Goal: Browse casually: Explore the website without a specific task or goal

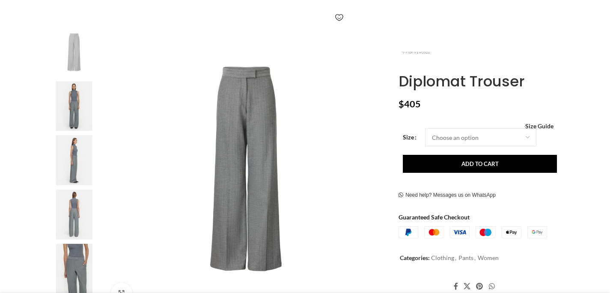
scroll to position [157, 0]
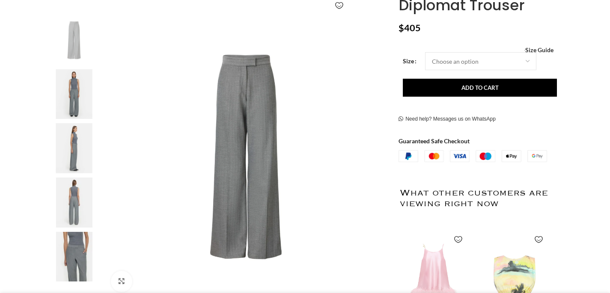
click at [76, 101] on img at bounding box center [74, 94] width 52 height 50
click at [76, 130] on img at bounding box center [74, 148] width 52 height 50
click at [73, 153] on img at bounding box center [74, 148] width 52 height 50
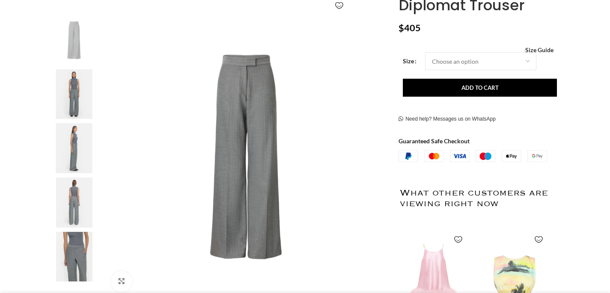
click at [73, 207] on img at bounding box center [74, 203] width 52 height 50
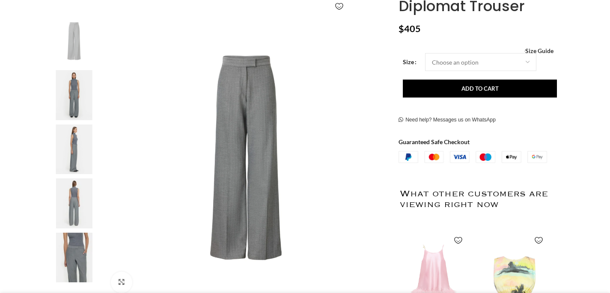
click at [71, 92] on img at bounding box center [74, 95] width 52 height 50
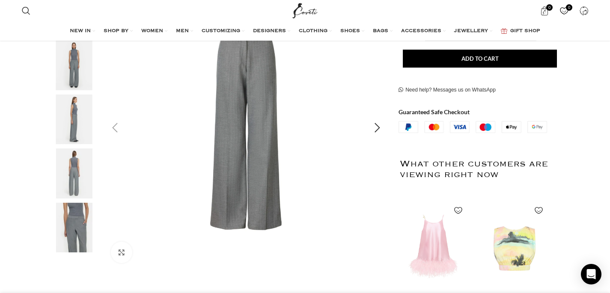
scroll to position [148, 0]
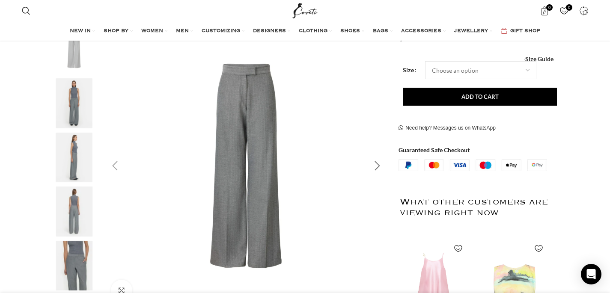
click at [379, 164] on div "Next slide" at bounding box center [376, 165] width 21 height 21
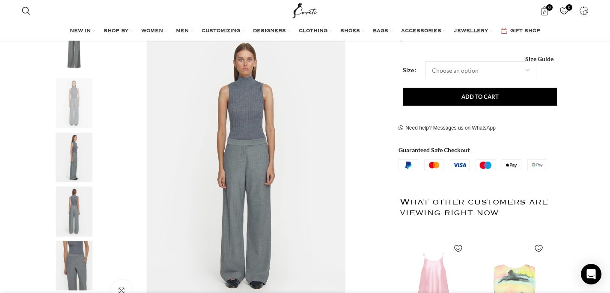
scroll to position [0, 270]
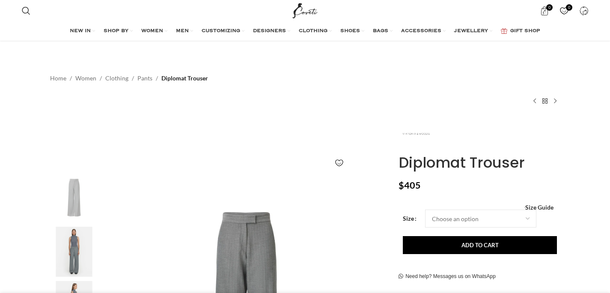
scroll to position [99, 0]
